Goal: Task Accomplishment & Management: Use online tool/utility

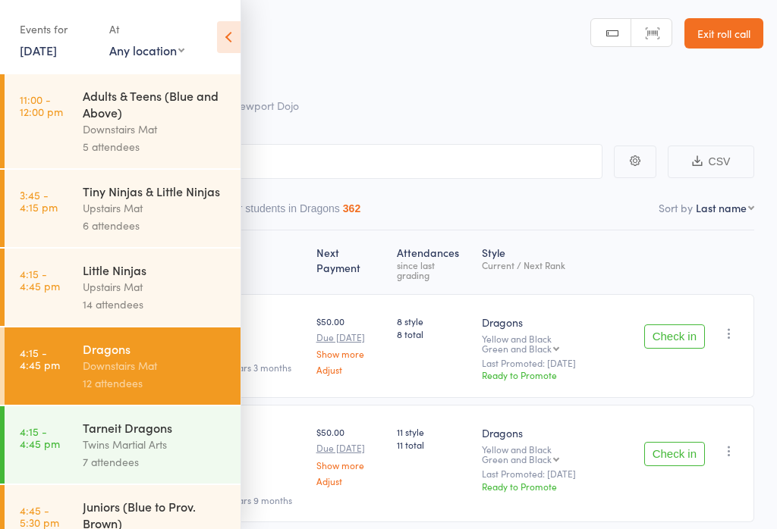
click at [231, 32] on icon at bounding box center [229, 37] width 24 height 32
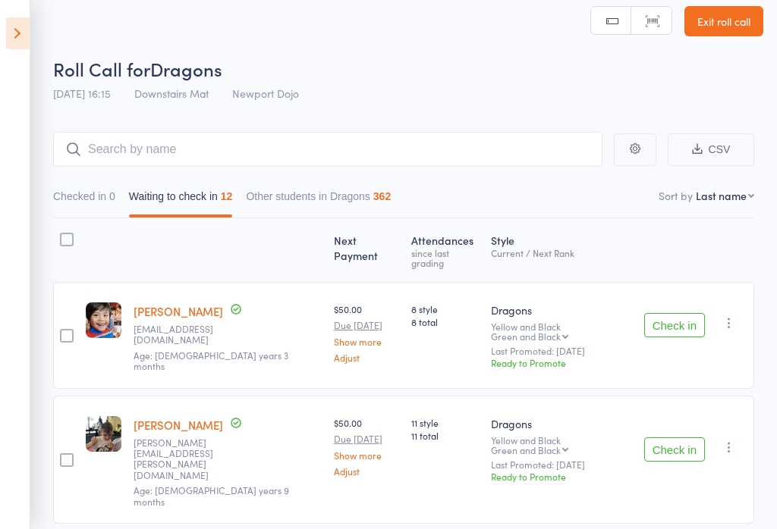
scroll to position [18, 0]
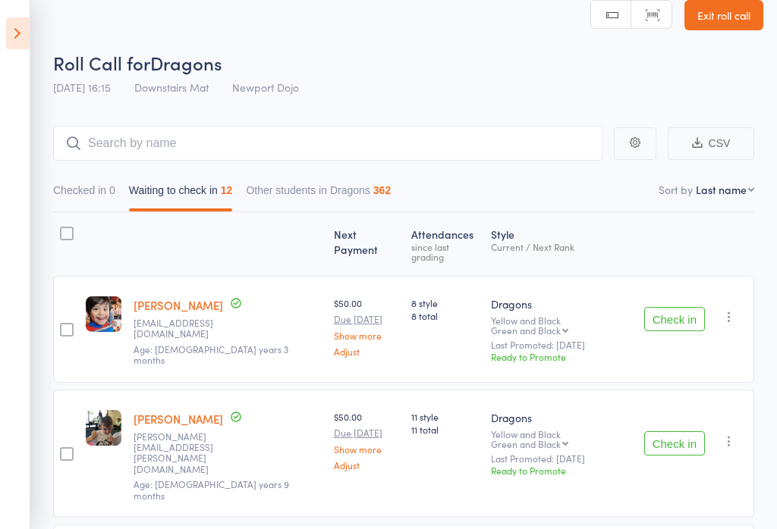
click at [663, 315] on button "Check in" at bounding box center [674, 319] width 61 height 24
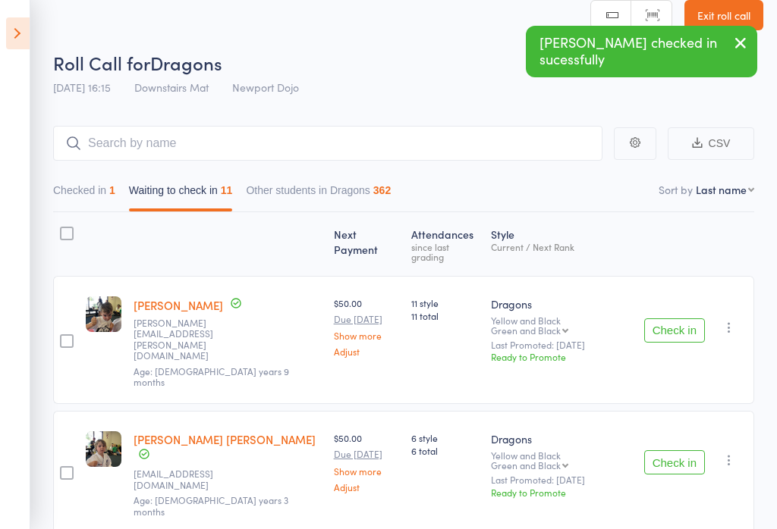
click at [660, 318] on button "Check in" at bounding box center [674, 330] width 61 height 24
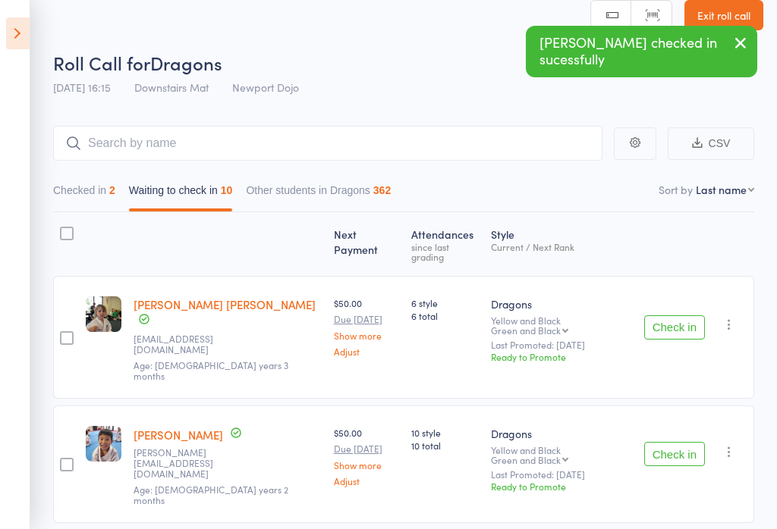
click at [661, 315] on button "Check in" at bounding box center [674, 327] width 61 height 24
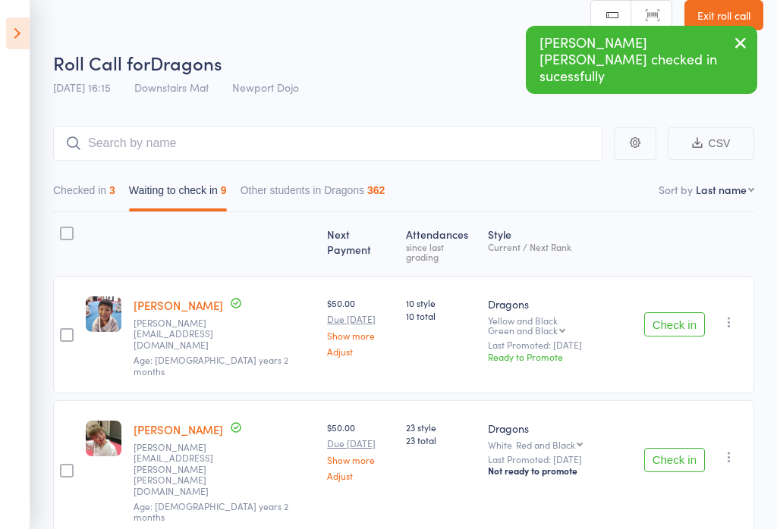
click at [668, 312] on button "Check in" at bounding box center [674, 324] width 61 height 24
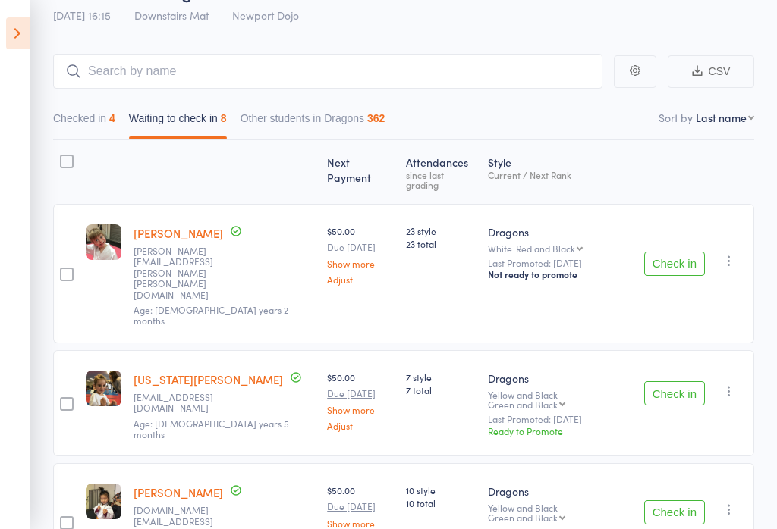
scroll to position [99, 0]
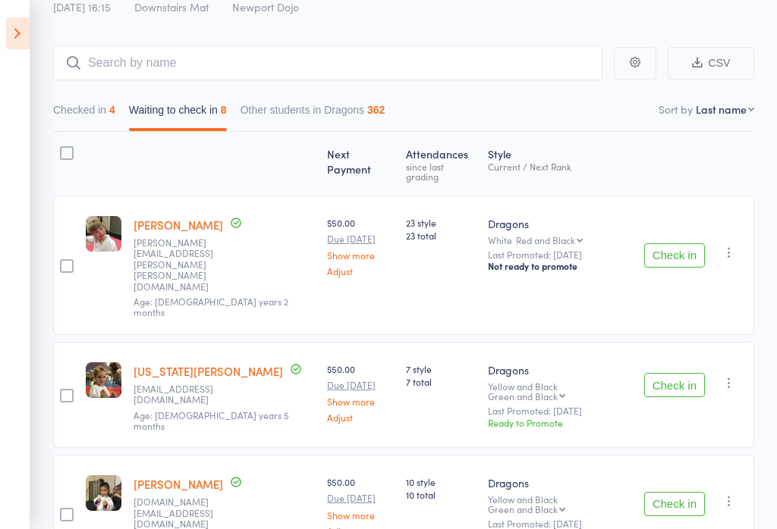
click at [666, 373] on button "Check in" at bounding box center [674, 385] width 61 height 24
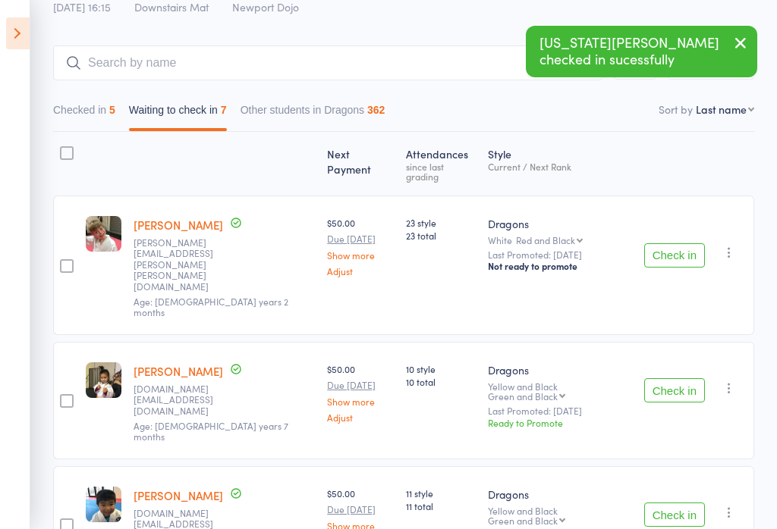
click at [674, 378] on button "Check in" at bounding box center [674, 390] width 61 height 24
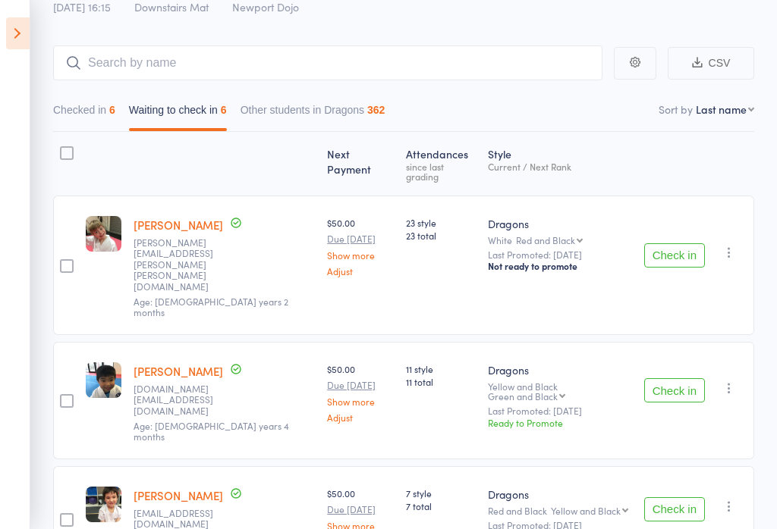
click at [85, 106] on button "Checked in 6" at bounding box center [84, 113] width 62 height 35
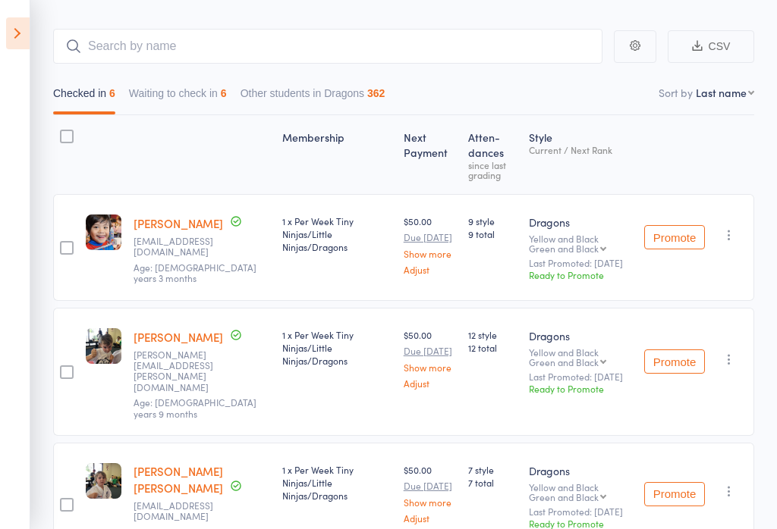
scroll to position [104, 0]
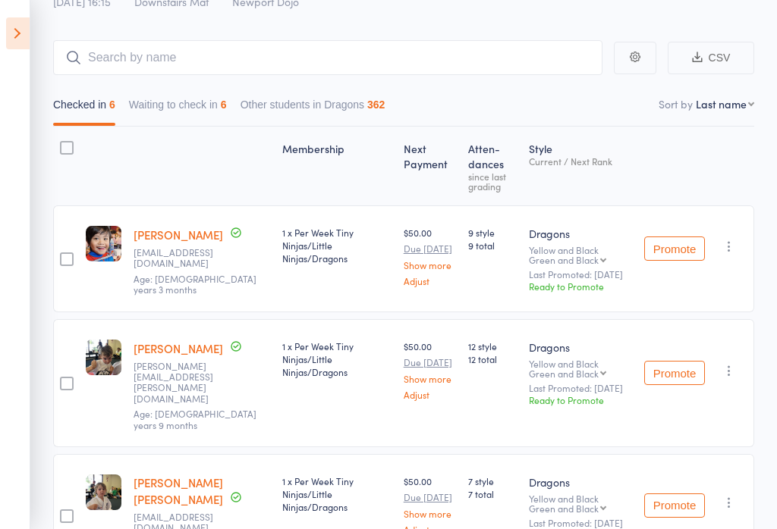
click at [133, 123] on button "Waiting to check in 6" at bounding box center [178, 108] width 98 height 35
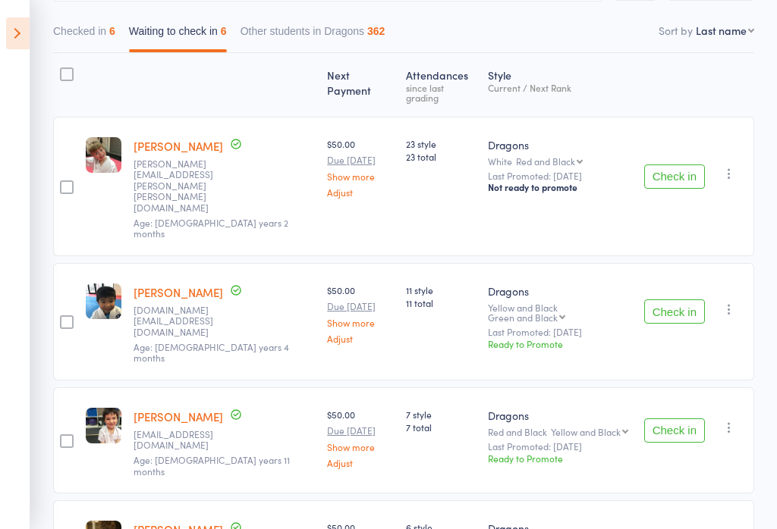
scroll to position [177, 0]
click at [667, 300] on button "Check in" at bounding box center [674, 312] width 61 height 24
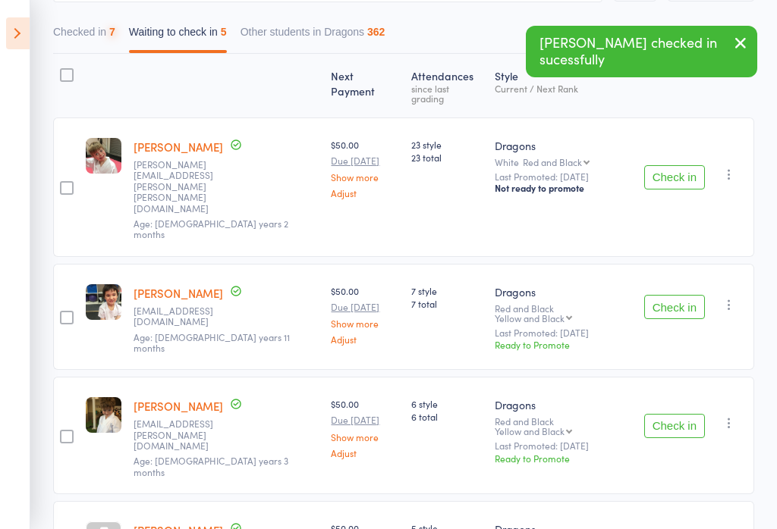
click at [658, 295] on button "Check in" at bounding box center [674, 307] width 61 height 24
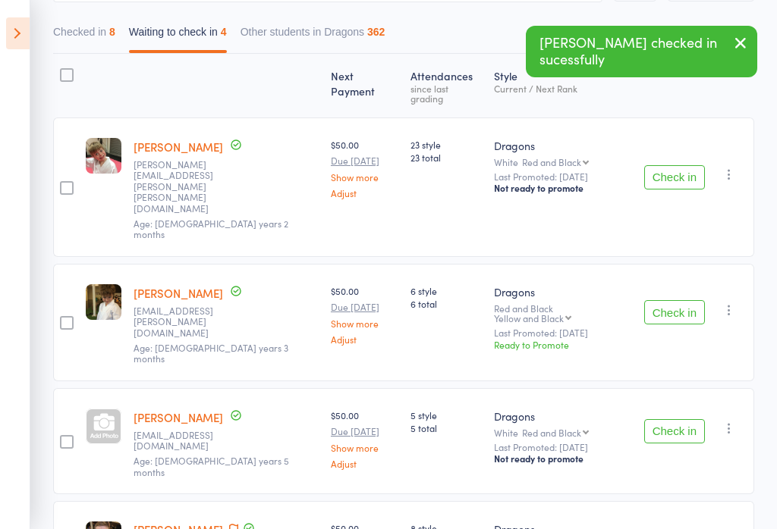
click at [663, 300] on button "Check in" at bounding box center [674, 312] width 61 height 24
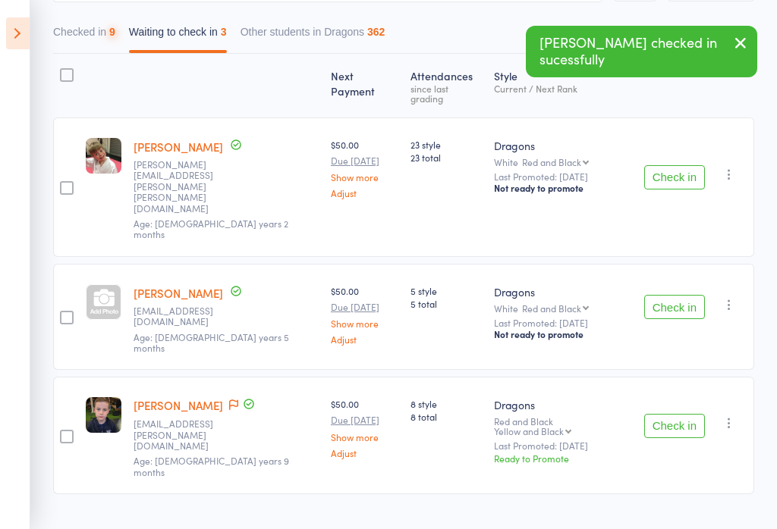
scroll to position [103, 0]
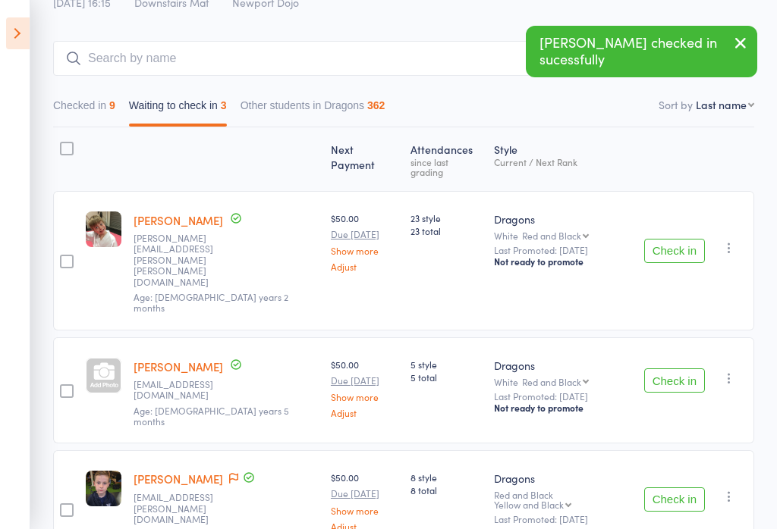
click at [675, 369] on button "Check in" at bounding box center [674, 381] width 61 height 24
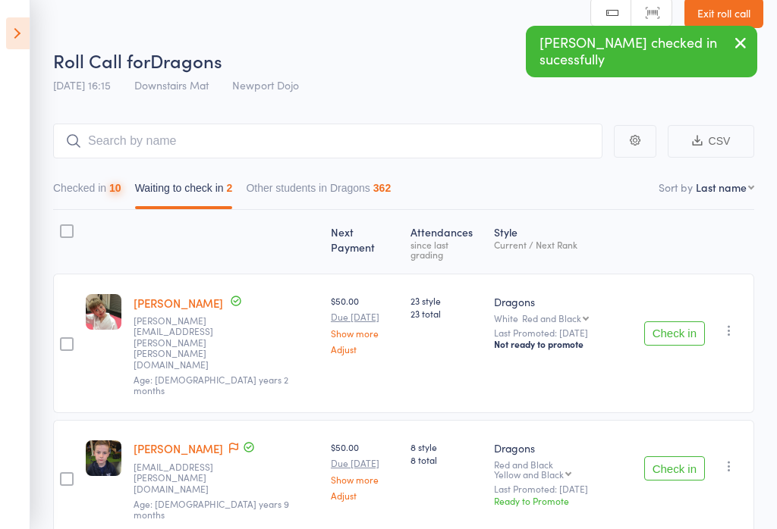
scroll to position [22, 0]
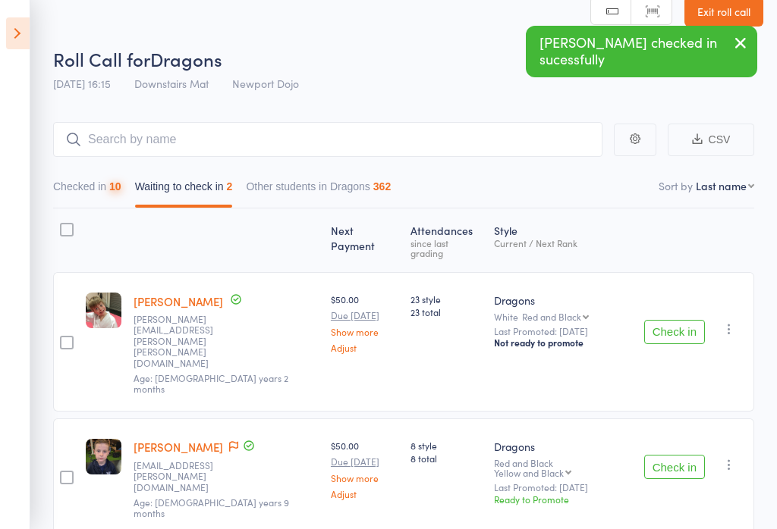
click at [664, 455] on button "Check in" at bounding box center [674, 467] width 61 height 24
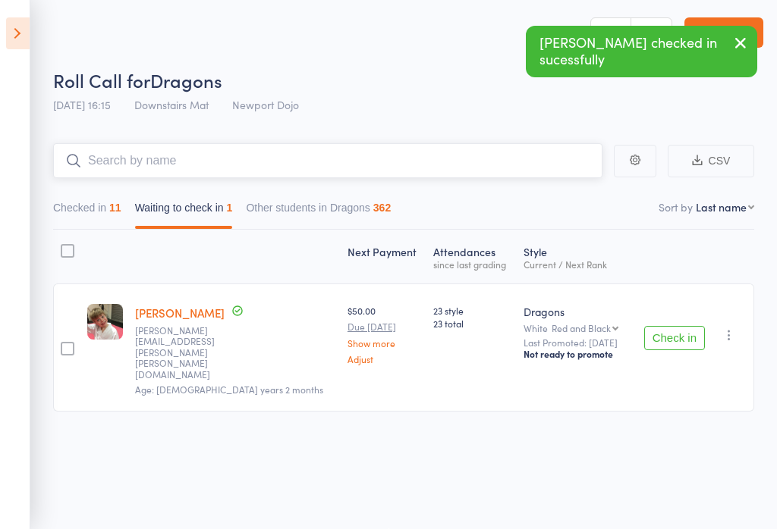
click at [168, 154] on input "search" at bounding box center [327, 160] width 549 height 35
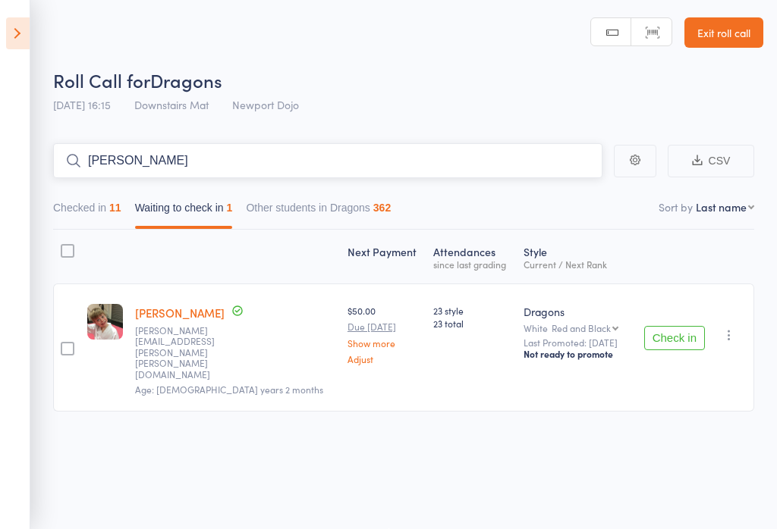
scroll to position [38, 0]
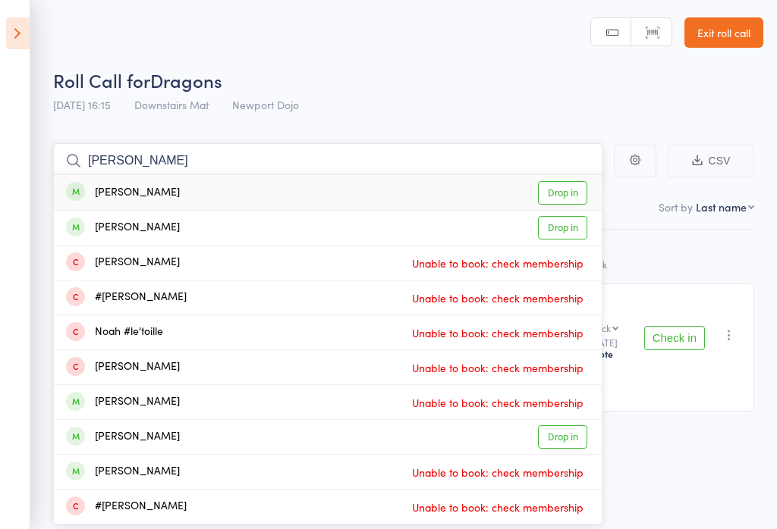
type input "[PERSON_NAME]"
click at [554, 181] on link "Drop in" at bounding box center [562, 193] width 49 height 24
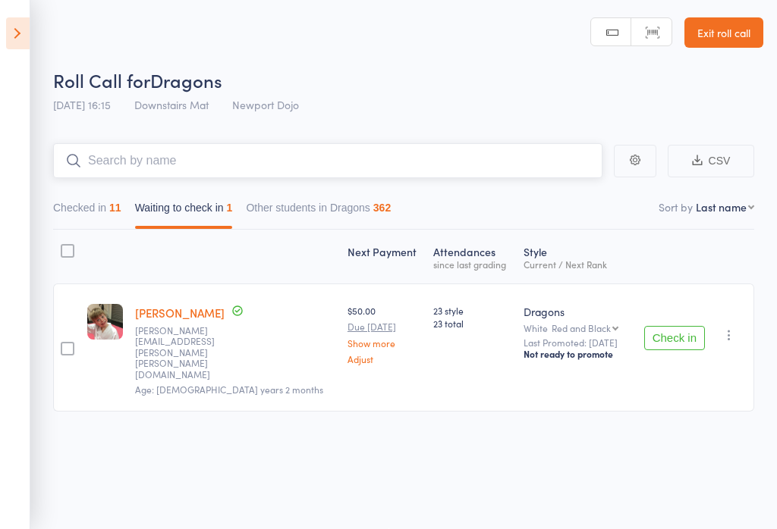
scroll to position [1, 0]
click at [17, 34] on icon at bounding box center [18, 33] width 24 height 32
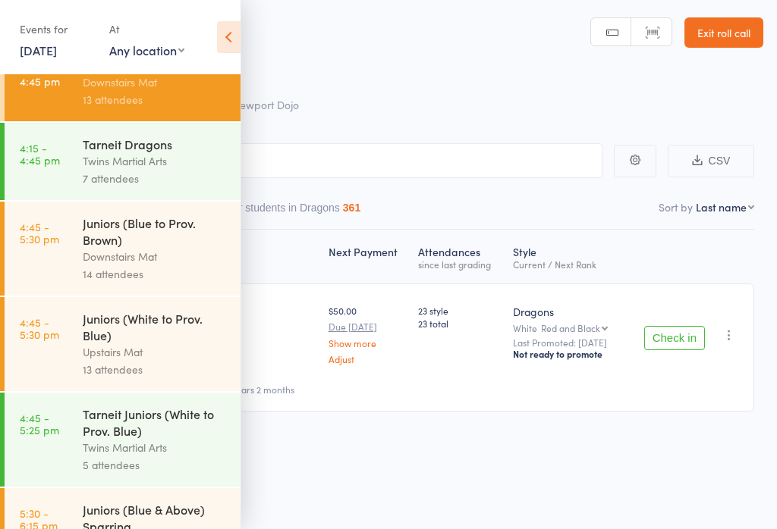
scroll to position [287, 0]
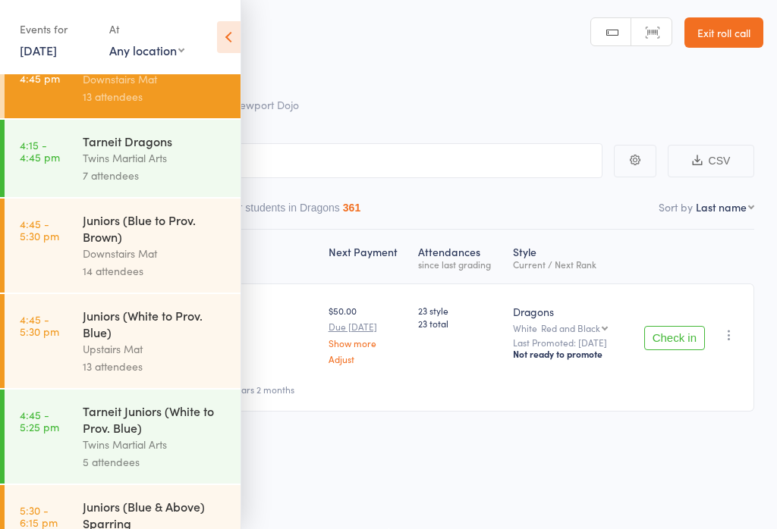
click at [93, 243] on div "Juniors (Blue to Prov. Brown)" at bounding box center [155, 228] width 145 height 33
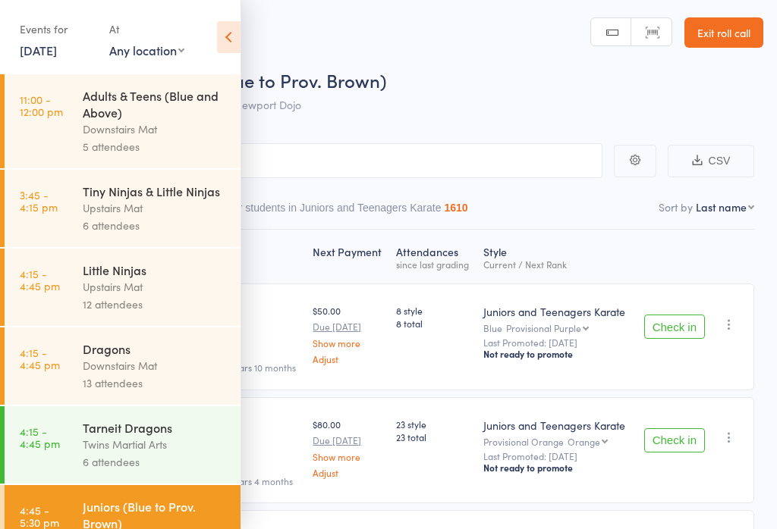
click at [237, 35] on icon at bounding box center [229, 37] width 24 height 32
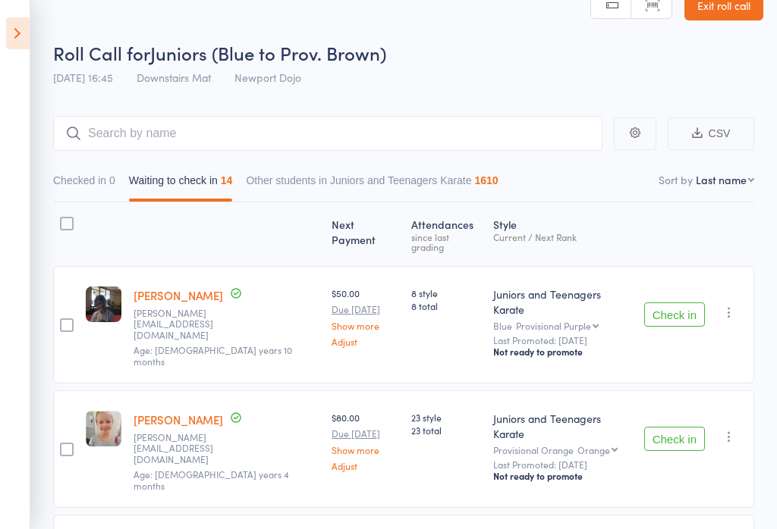
scroll to position [55, 0]
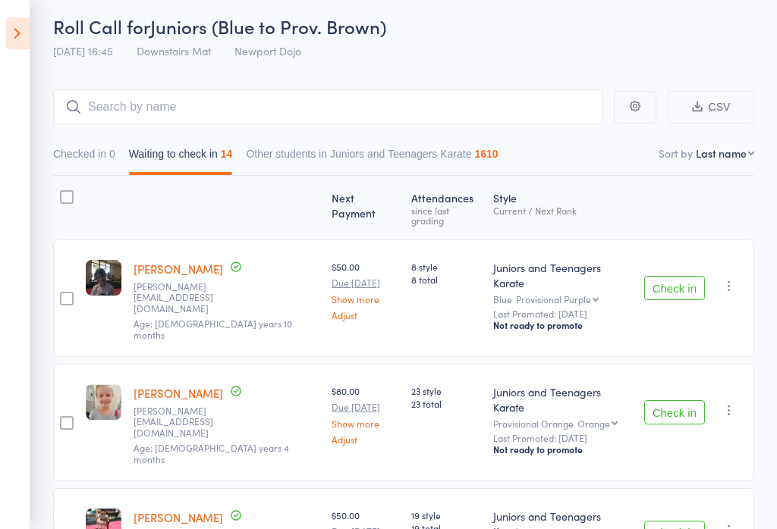
click at [667, 276] on button "Check in" at bounding box center [674, 288] width 61 height 24
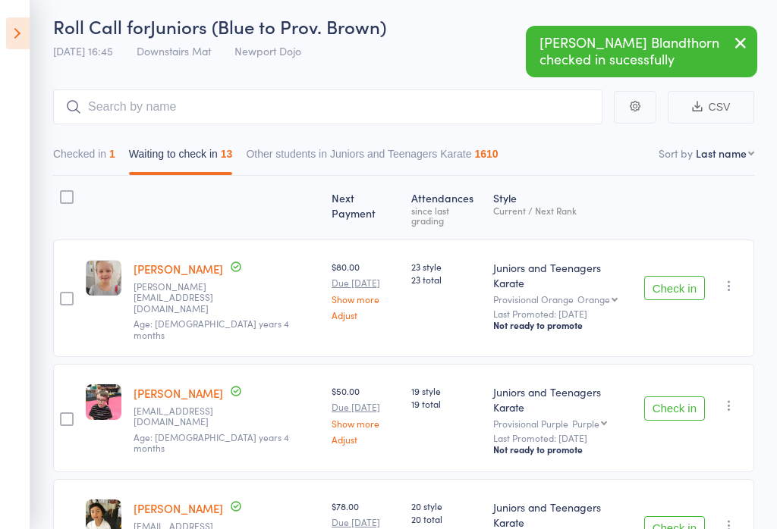
click at [657, 276] on button "Check in" at bounding box center [674, 288] width 61 height 24
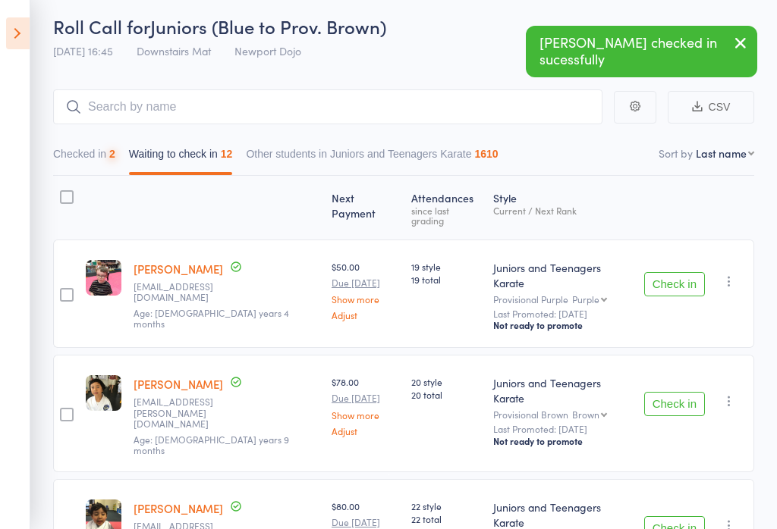
scroll to position [114, 0]
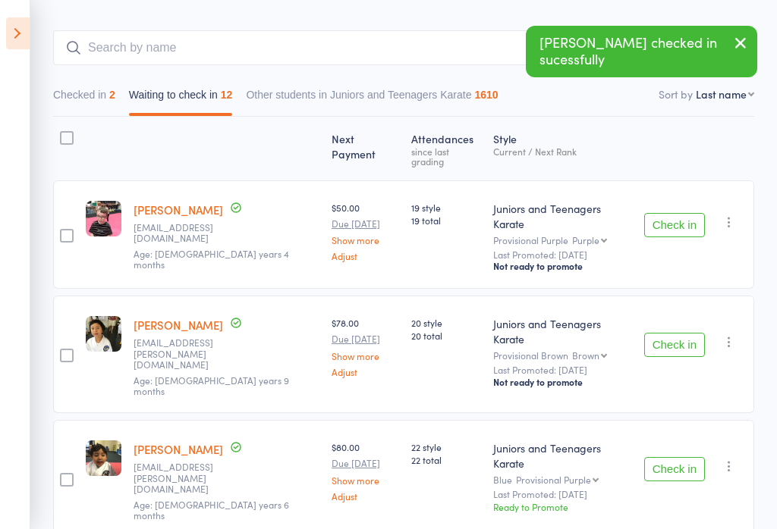
click at [656, 333] on button "Check in" at bounding box center [674, 345] width 61 height 24
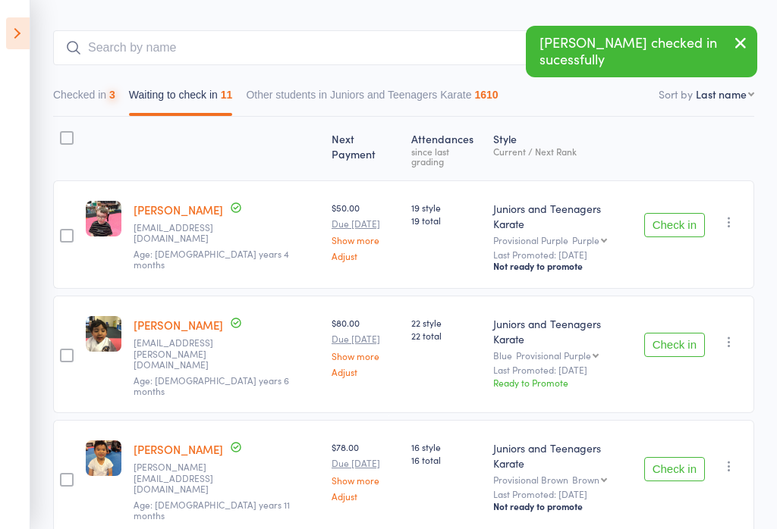
click at [670, 333] on button "Check in" at bounding box center [674, 345] width 61 height 24
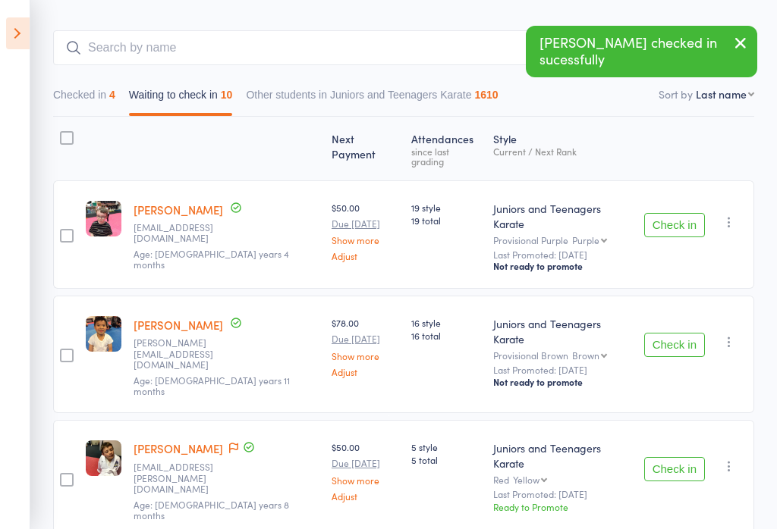
click at [671, 333] on button "Check in" at bounding box center [674, 345] width 61 height 24
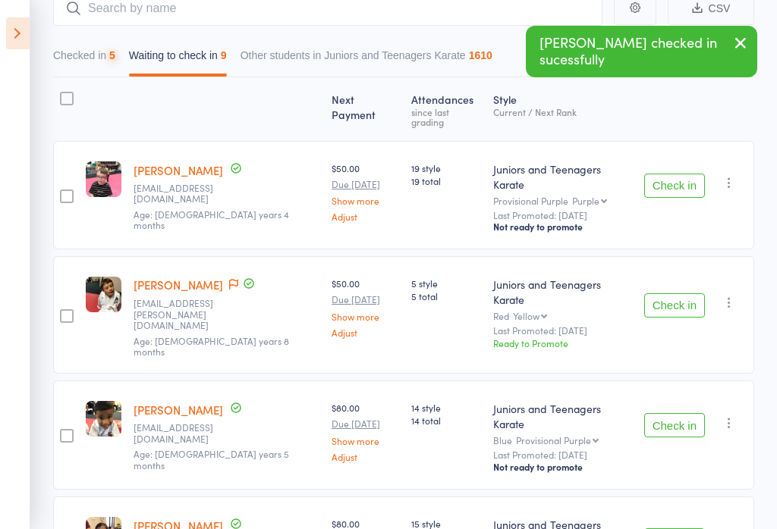
scroll to position [162, 0]
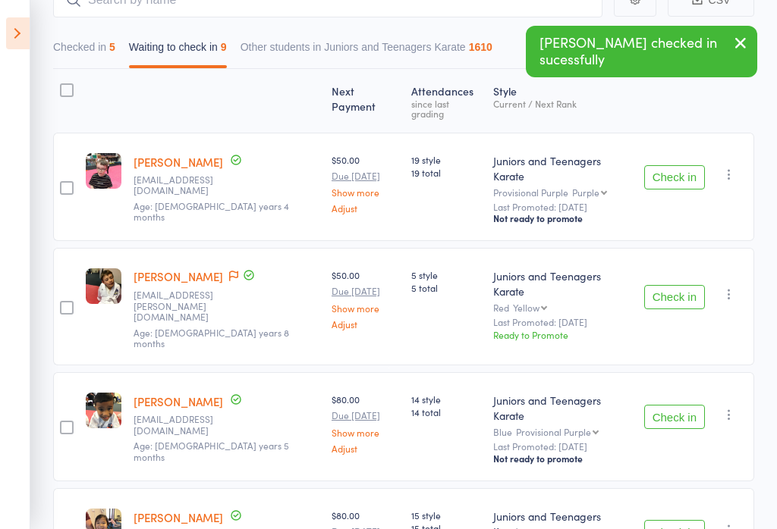
click at [672, 405] on button "Check in" at bounding box center [674, 417] width 61 height 24
click at [674, 405] on button "Check in" at bounding box center [674, 417] width 61 height 24
click at [667, 405] on button "Check in" at bounding box center [674, 417] width 61 height 24
click at [672, 405] on button "Check in" at bounding box center [674, 417] width 61 height 24
click at [678, 405] on button "Check in" at bounding box center [674, 417] width 61 height 24
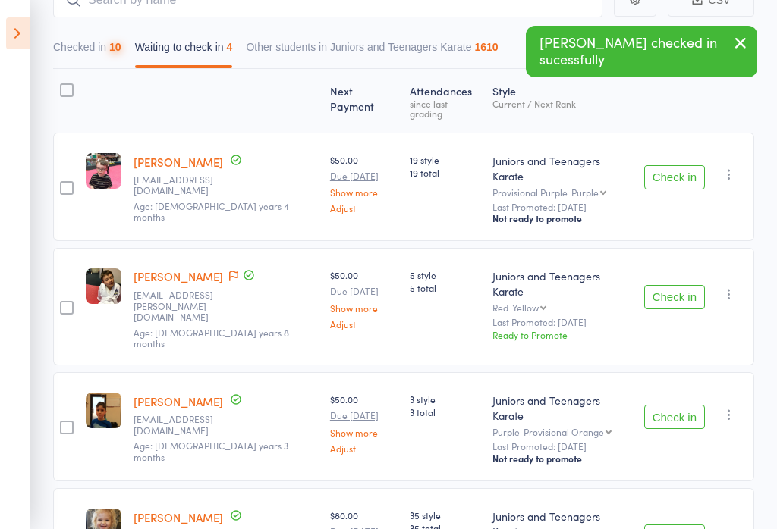
click at [674, 405] on button "Check in" at bounding box center [674, 417] width 61 height 24
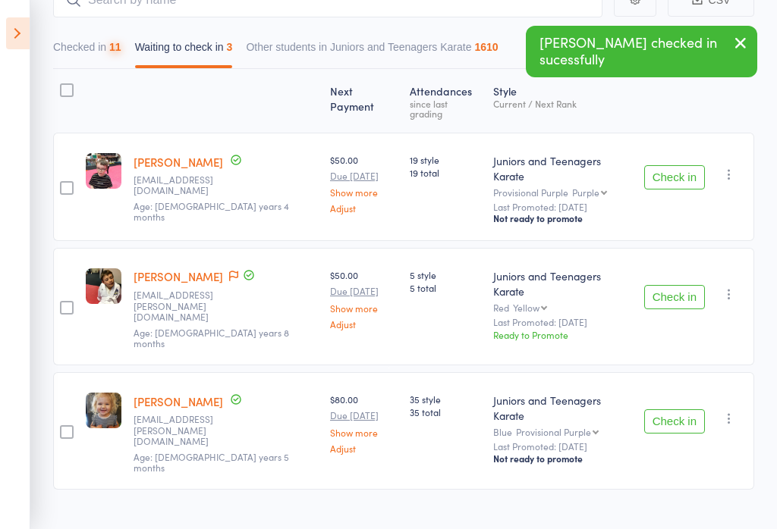
scroll to position [103, 0]
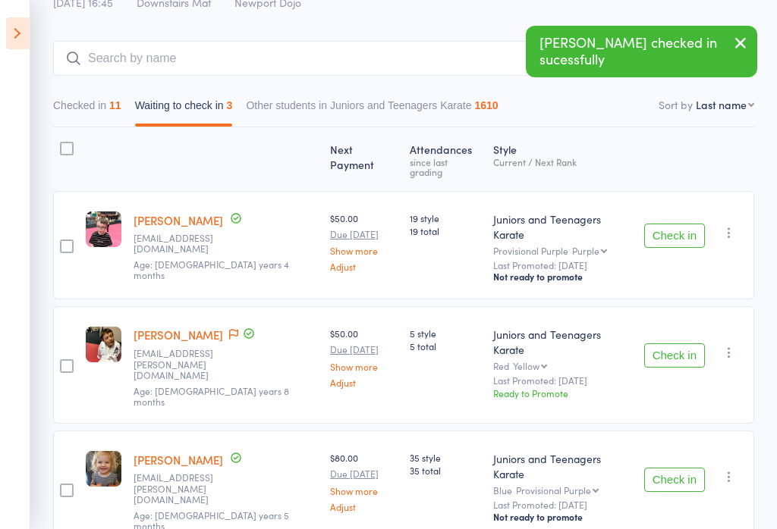
click at [680, 468] on button "Check in" at bounding box center [674, 480] width 61 height 24
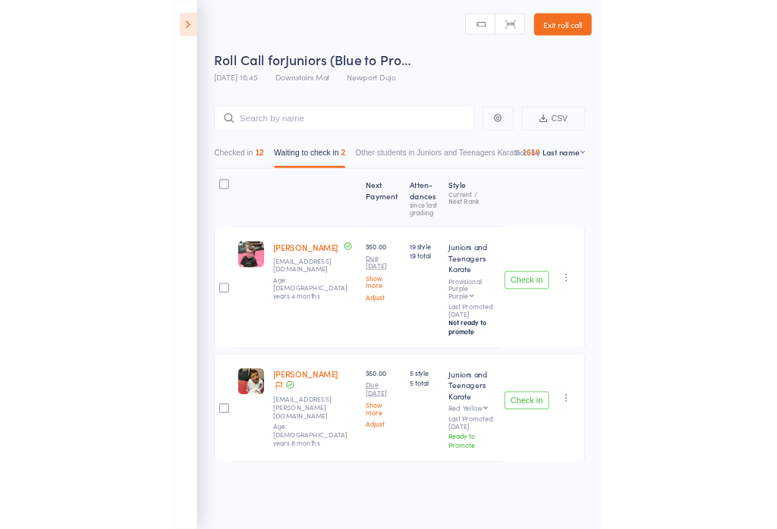
scroll to position [22, 0]
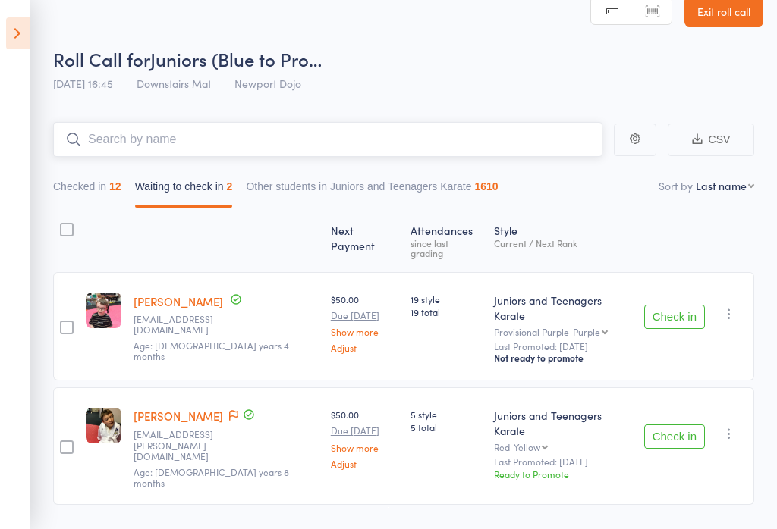
click at [194, 127] on input "search" at bounding box center [327, 139] width 549 height 35
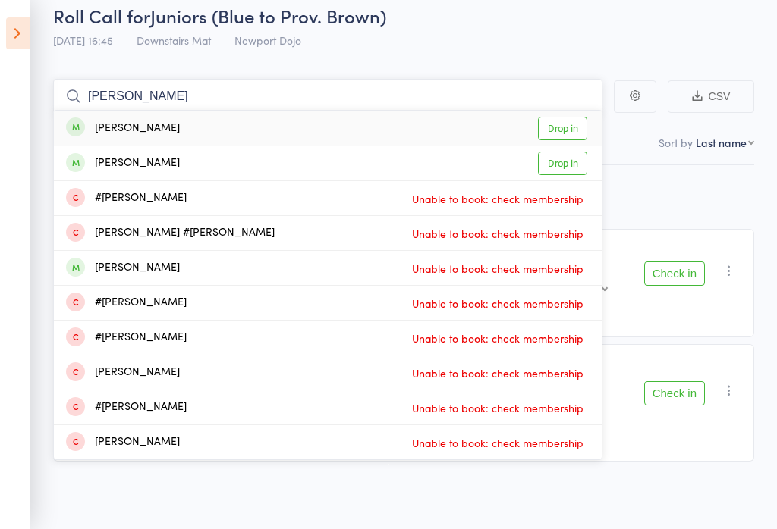
scroll to position [86, 0]
type input "[PERSON_NAME]"
click at [583, 117] on link "Drop in" at bounding box center [562, 129] width 49 height 24
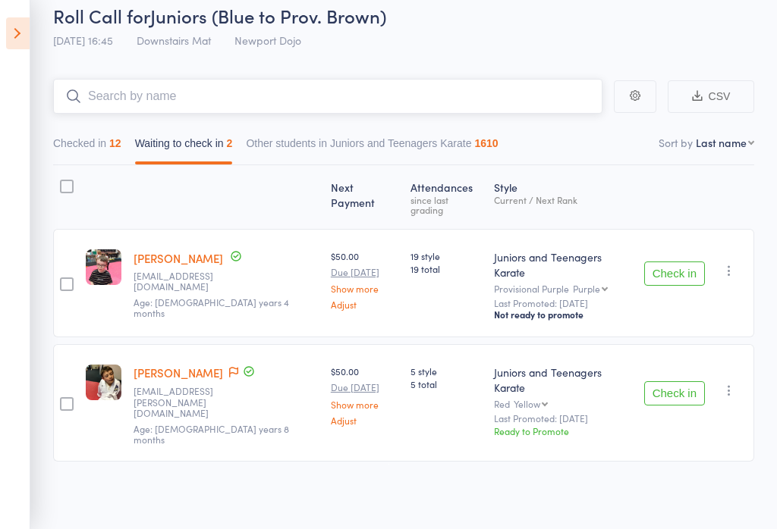
scroll to position [22, 0]
